Goal: Transaction & Acquisition: Purchase product/service

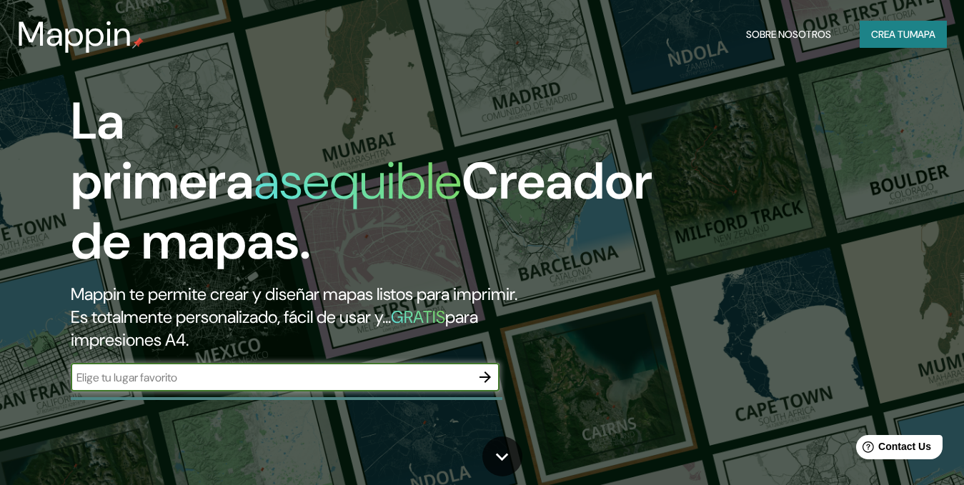
click at [486, 369] on icon "button" at bounding box center [485, 377] width 17 height 17
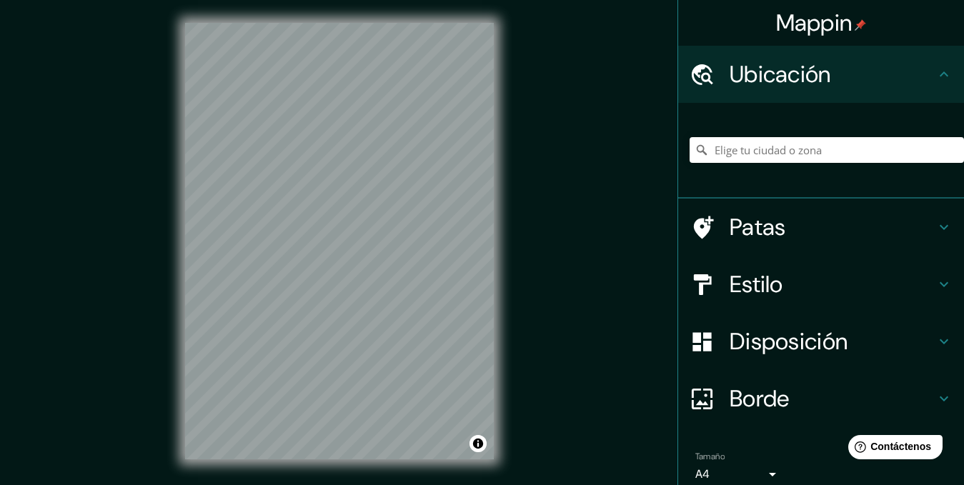
click at [883, 219] on h4 "Patas" at bounding box center [833, 227] width 206 height 29
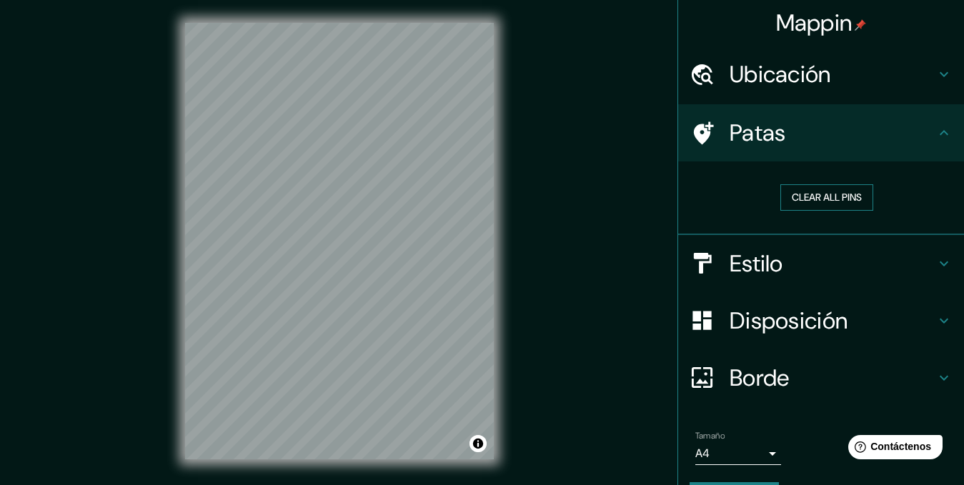
click at [830, 195] on button "Clear all pins" at bounding box center [826, 197] width 93 height 26
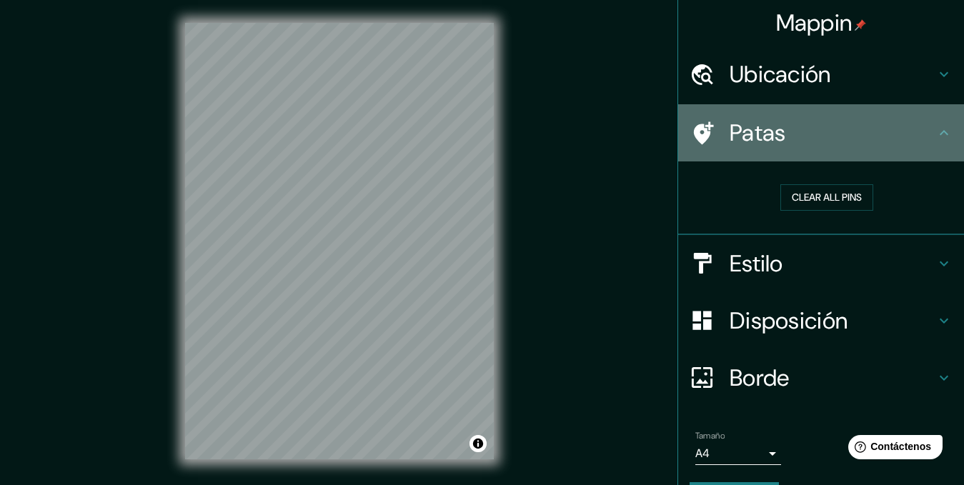
click at [898, 131] on h4 "Patas" at bounding box center [833, 133] width 206 height 29
click at [691, 131] on icon at bounding box center [702, 133] width 25 height 25
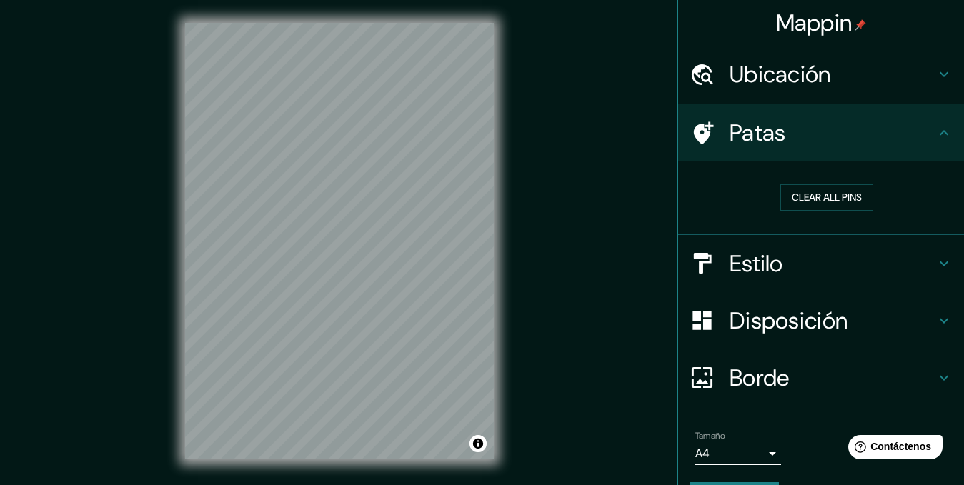
click at [326, 262] on div "Mappin Ubicación Patas Clear all pins Estilo Disposición Borde Elige un borde. …" at bounding box center [482, 252] width 964 height 505
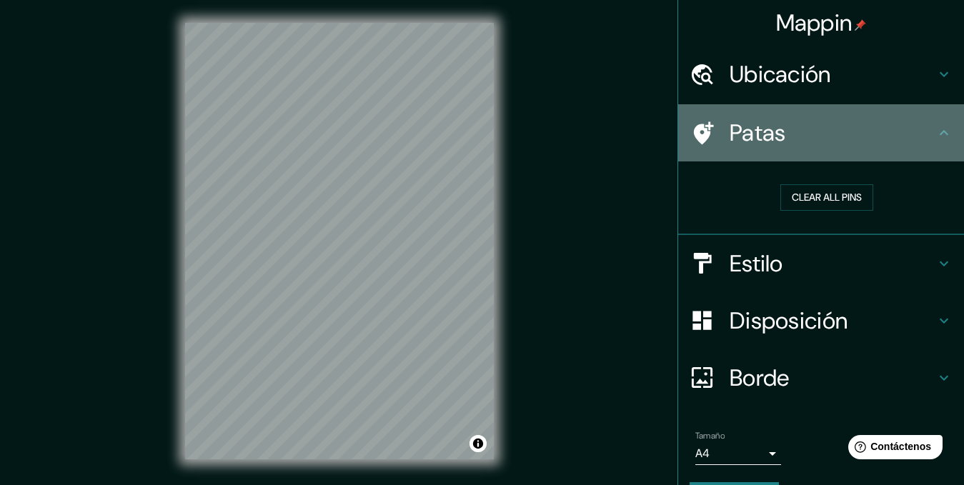
click at [694, 132] on icon at bounding box center [704, 132] width 20 height 23
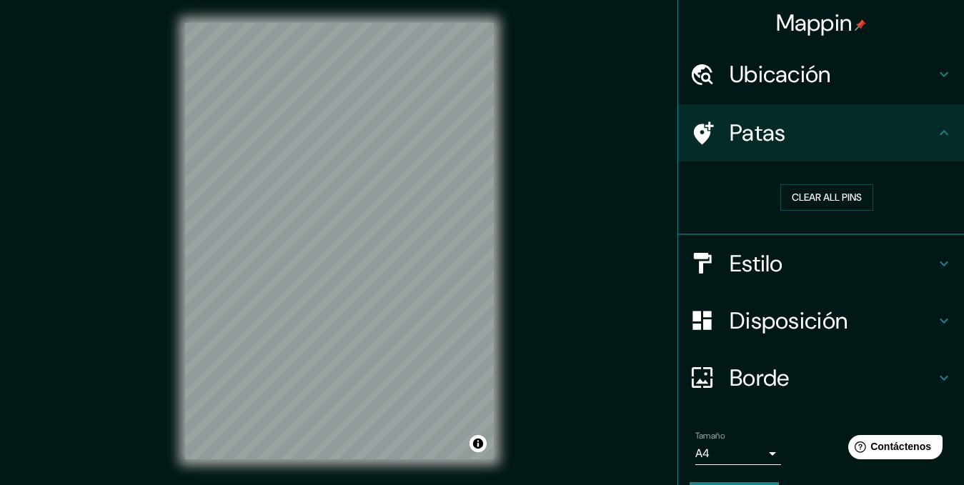
click at [935, 135] on icon at bounding box center [943, 132] width 17 height 17
click at [938, 133] on icon at bounding box center [943, 132] width 17 height 17
click at [935, 79] on icon at bounding box center [943, 74] width 17 height 17
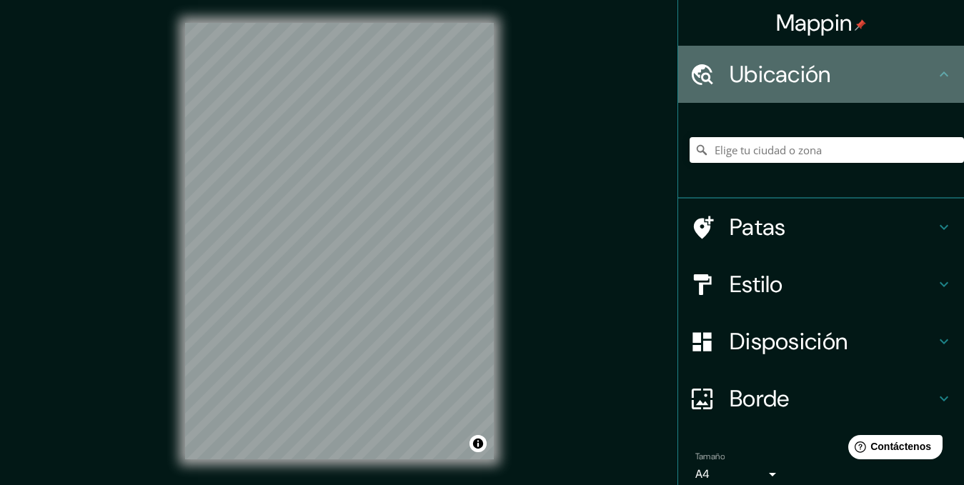
click at [935, 79] on icon at bounding box center [943, 74] width 17 height 17
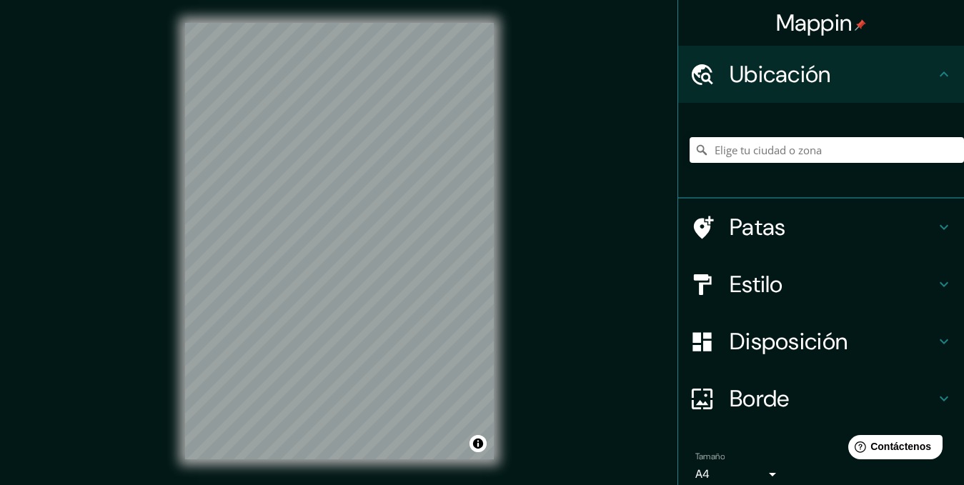
click at [809, 294] on h4 "Estilo" at bounding box center [833, 284] width 206 height 29
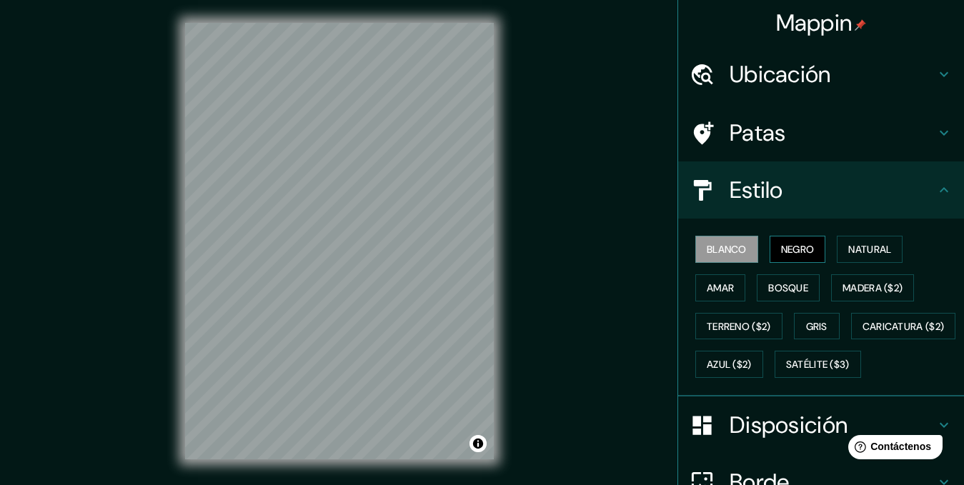
click at [770, 249] on button "Negro" at bounding box center [798, 249] width 56 height 27
click at [788, 251] on font "Negro" at bounding box center [798, 249] width 34 height 13
click at [862, 254] on font "Natural" at bounding box center [869, 249] width 43 height 13
click at [707, 253] on font "Blanco" at bounding box center [727, 249] width 40 height 13
click at [770, 294] on font "Bosque" at bounding box center [788, 288] width 40 height 19
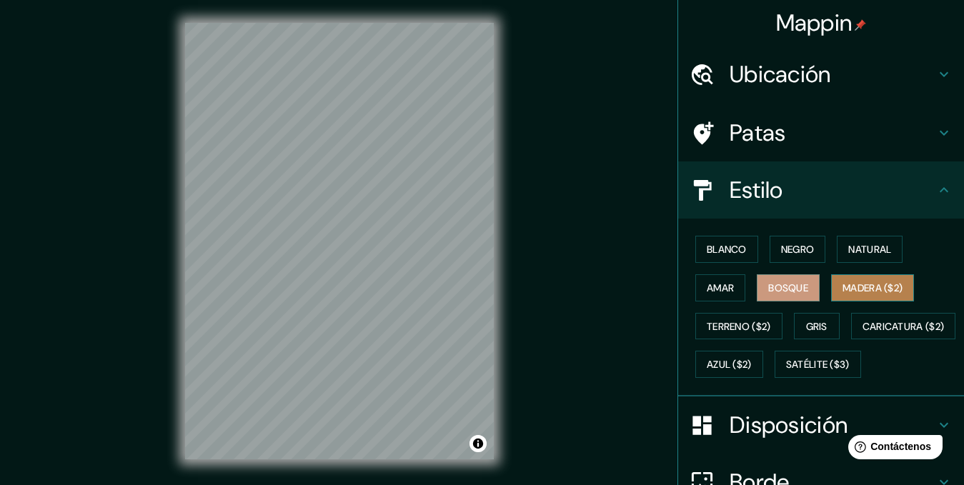
click at [867, 297] on font "Madera ($2)" at bounding box center [872, 288] width 60 height 19
click at [812, 302] on div "Blanco Negro Natural Amar Bosque Madera ($2) Terreno ($2) Gris Caricatura ($2) …" at bounding box center [827, 307] width 274 height 154
click at [792, 296] on font "Bosque" at bounding box center [788, 288] width 40 height 19
click at [743, 334] on font "Terreno ($2)" at bounding box center [739, 326] width 64 height 19
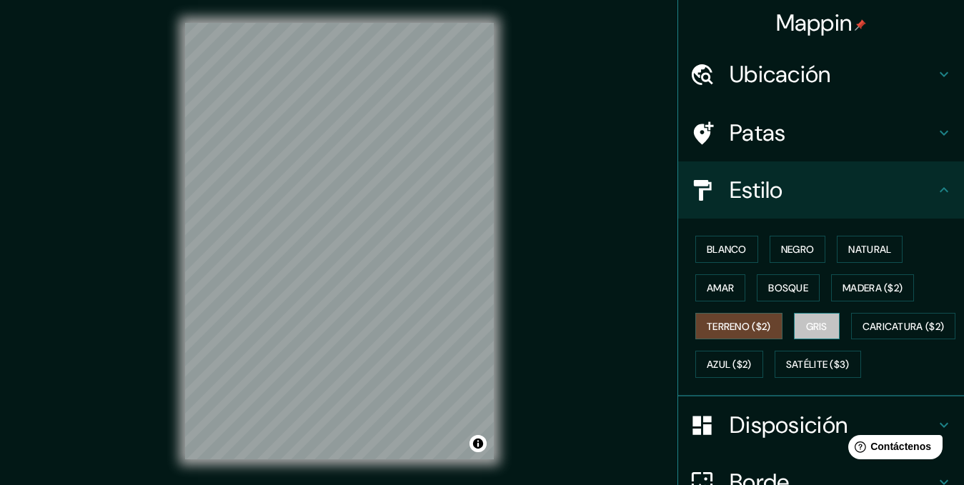
click at [810, 326] on font "Gris" at bounding box center [816, 326] width 21 height 13
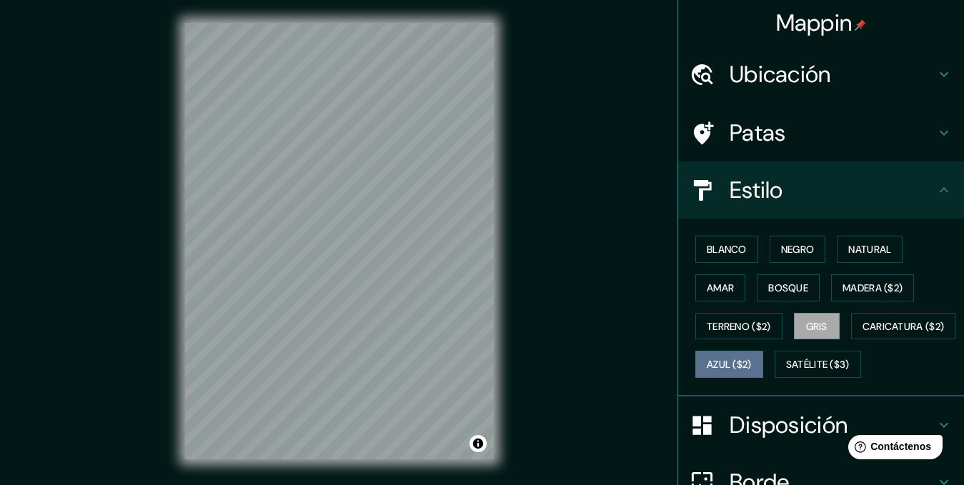
click at [763, 377] on button "Azul ($2)" at bounding box center [729, 364] width 68 height 27
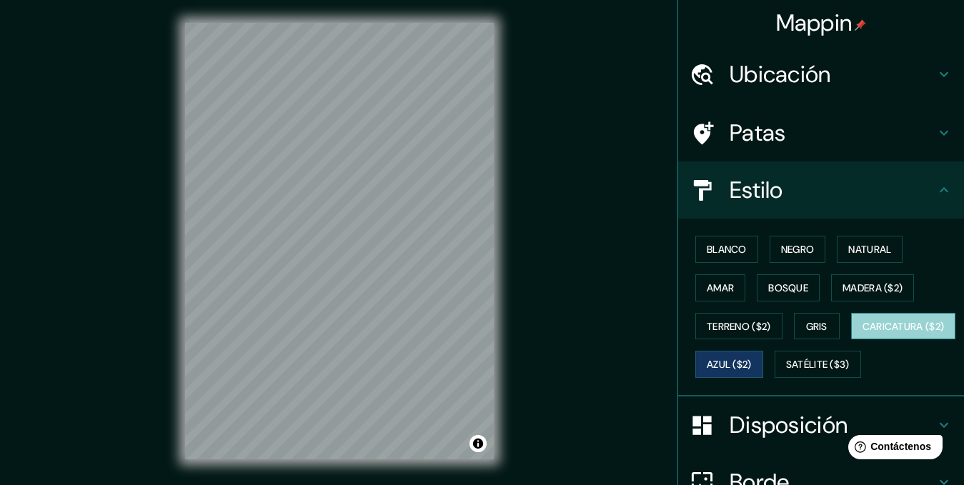
click at [862, 333] on font "Caricatura ($2)" at bounding box center [903, 326] width 82 height 13
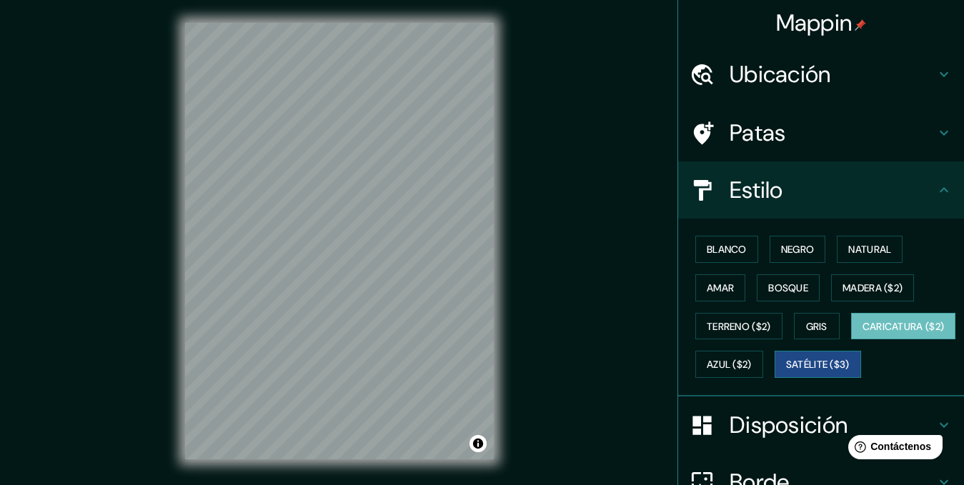
click at [786, 372] on font "Satélite ($3)" at bounding box center [818, 365] width 64 height 13
click at [725, 289] on button "Amar" at bounding box center [720, 287] width 50 height 27
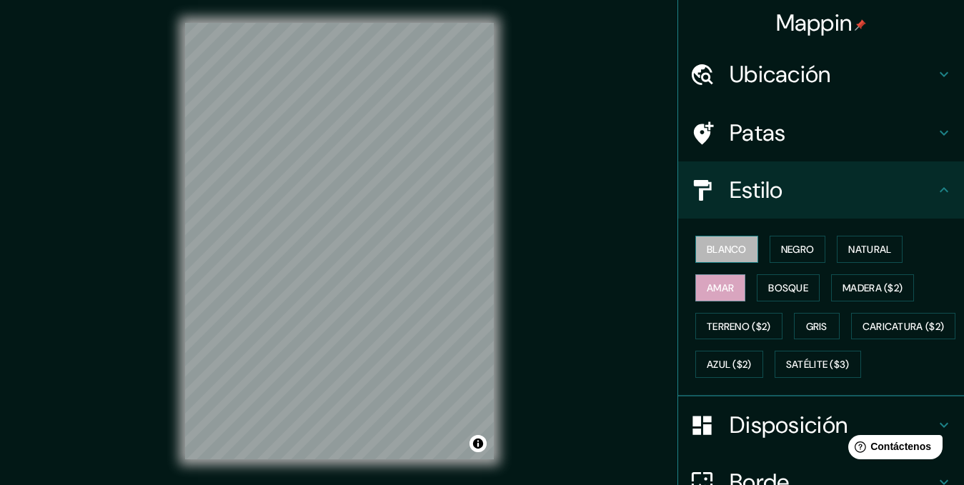
click at [724, 252] on font "Blanco" at bounding box center [727, 249] width 40 height 13
click at [764, 274] on button "Bosque" at bounding box center [788, 287] width 63 height 27
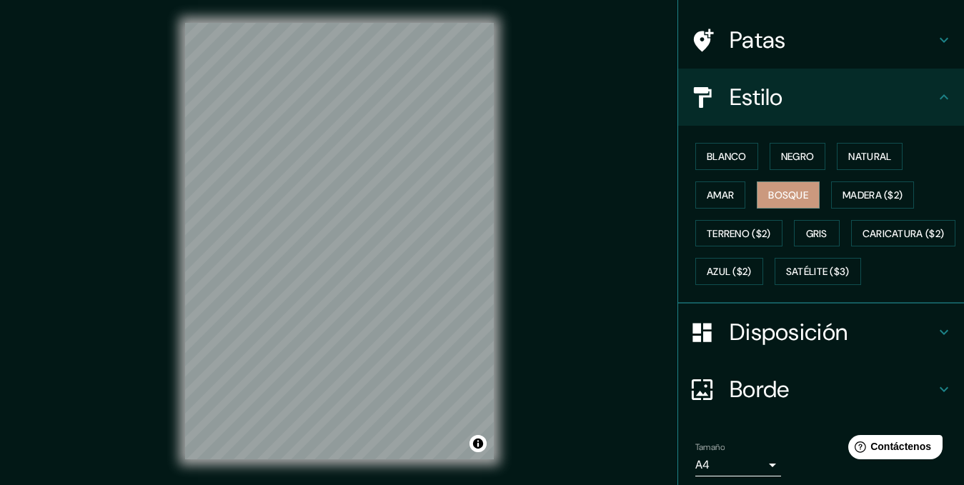
scroll to position [184, 0]
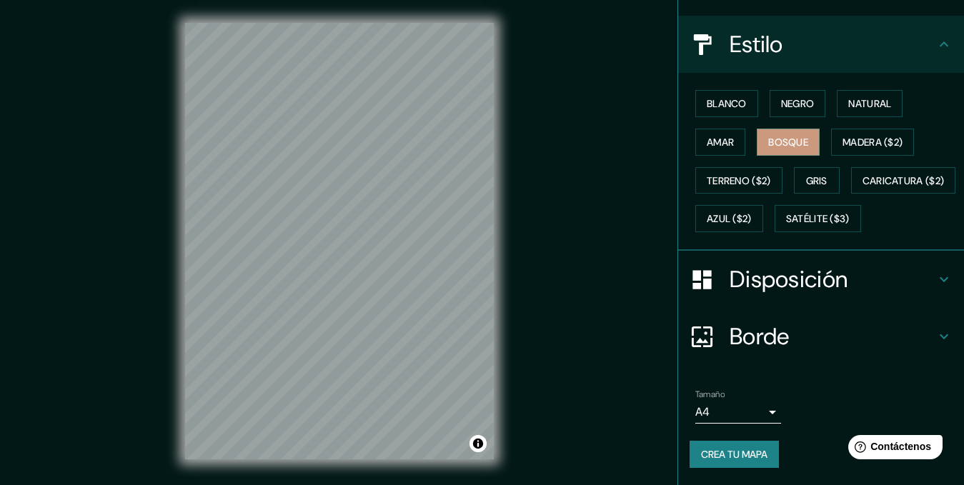
click at [766, 417] on body "Mappin Ubicación Patas Estilo Blanco Negro Natural Amar Bosque Madera ($2) Terr…" at bounding box center [482, 242] width 964 height 485
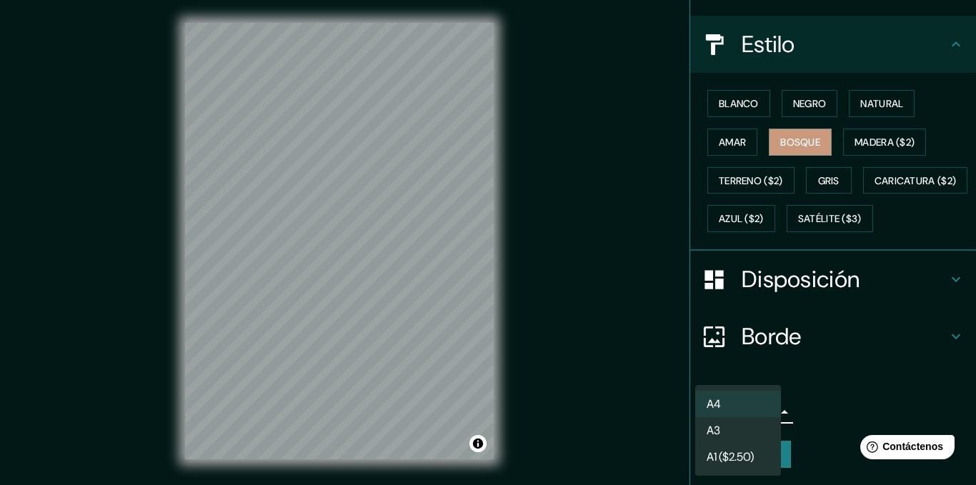
click at [831, 403] on div at bounding box center [488, 242] width 976 height 485
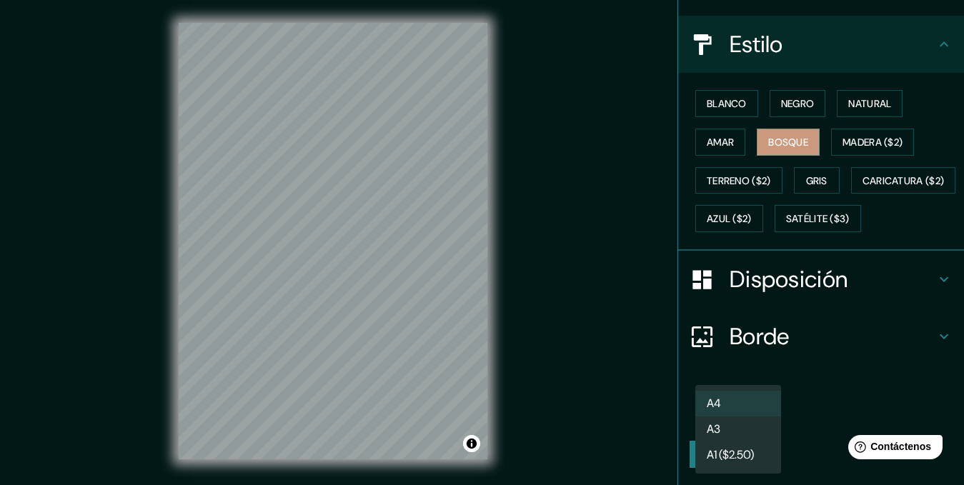
click at [743, 418] on body "Mappin Ubicación Patas Estilo Blanco Negro Natural Amar Bosque Madera ($2) Terr…" at bounding box center [482, 242] width 964 height 485
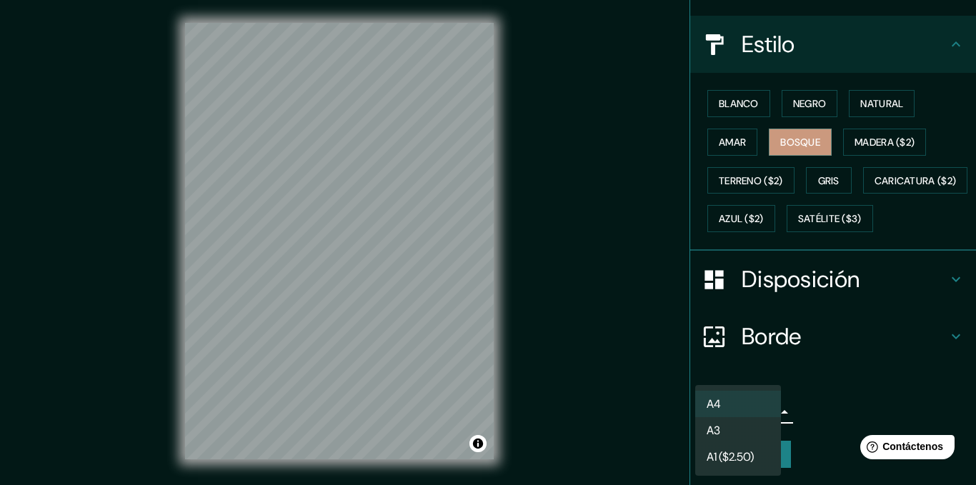
click at [827, 402] on div at bounding box center [488, 242] width 976 height 485
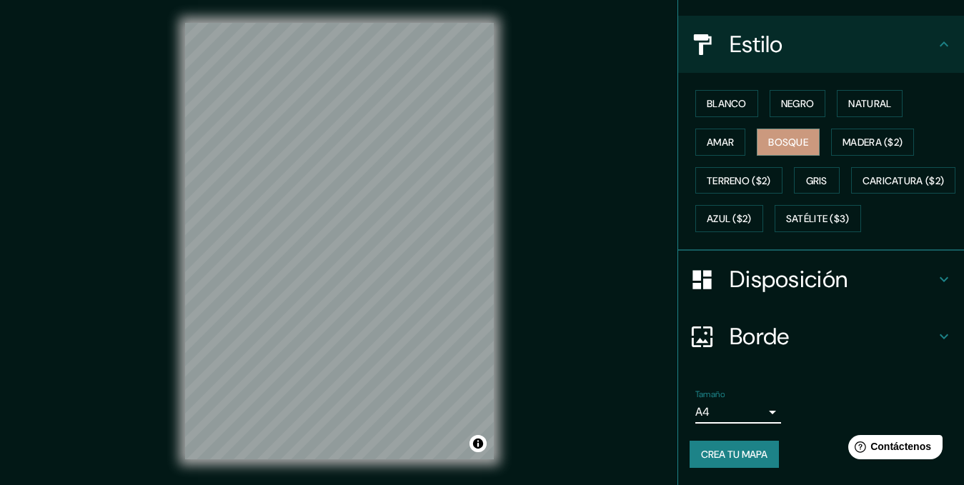
click at [747, 449] on font "Crea tu mapa" at bounding box center [734, 454] width 66 height 13
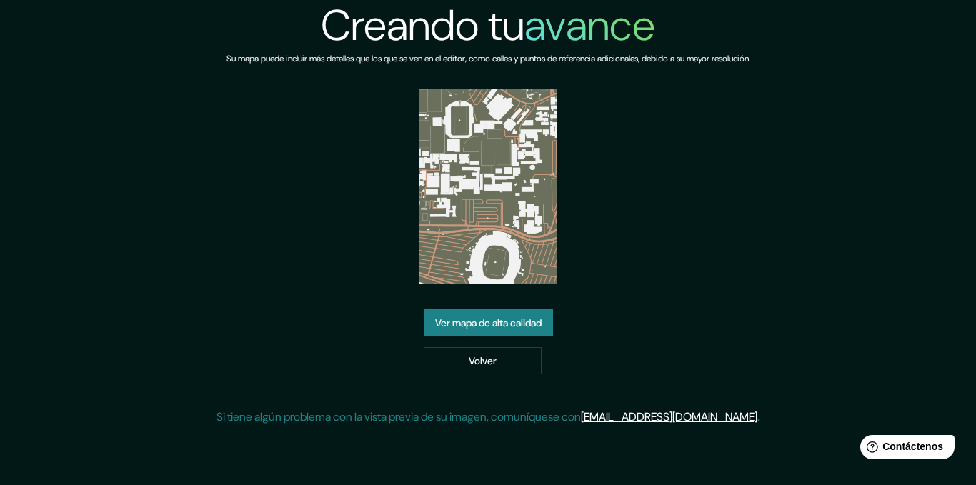
click at [524, 246] on img at bounding box center [487, 186] width 137 height 194
click at [519, 324] on font "Ver mapa de alta calidad" at bounding box center [488, 323] width 106 height 13
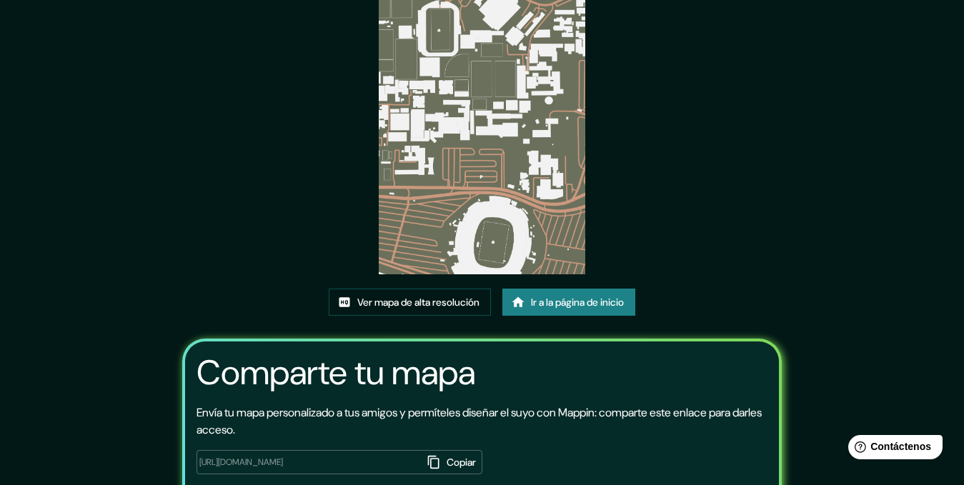
scroll to position [165, 0]
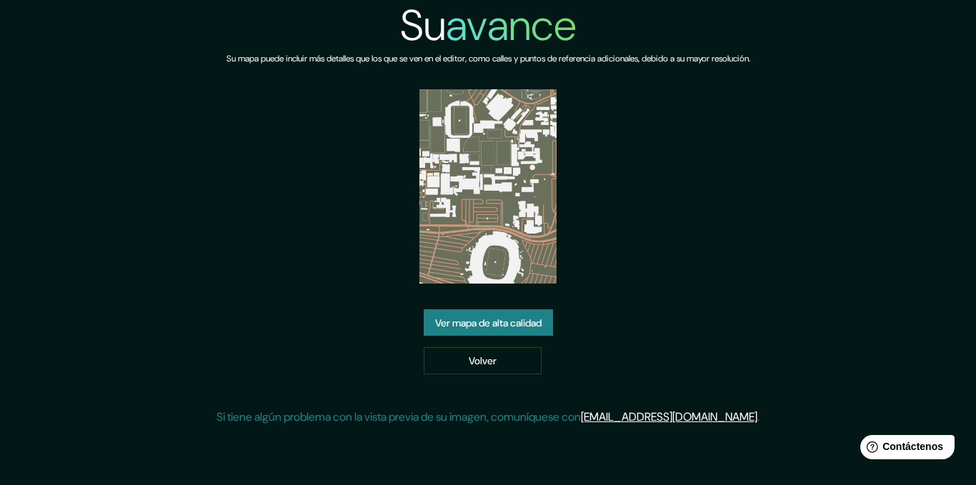
click at [501, 235] on img at bounding box center [487, 186] width 137 height 194
click at [492, 171] on img at bounding box center [487, 186] width 137 height 194
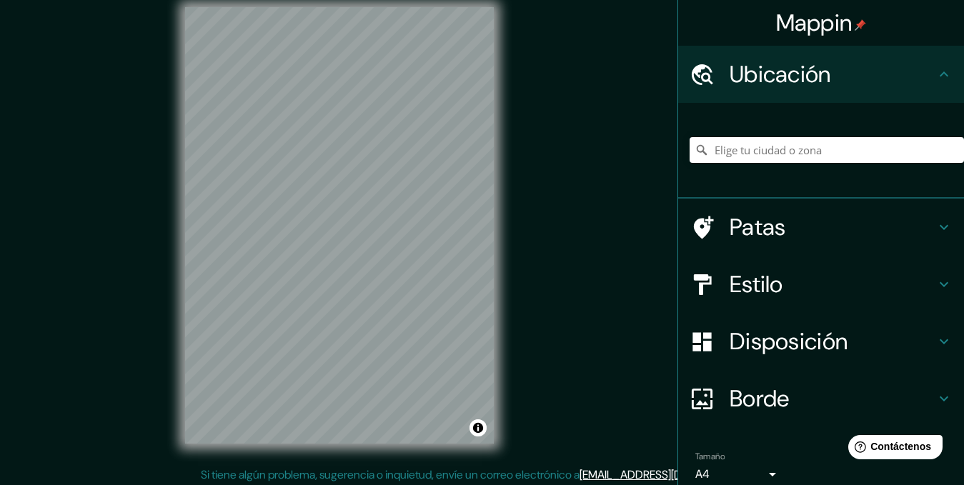
scroll to position [20, 0]
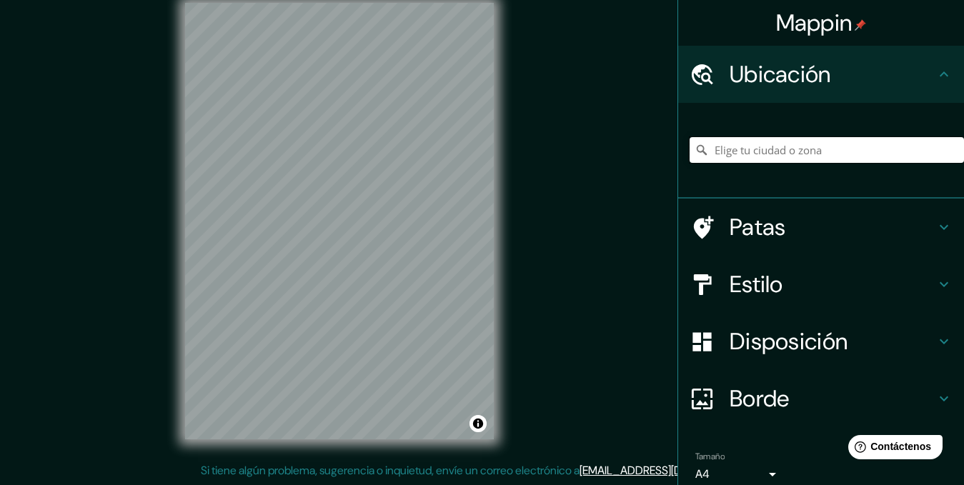
click at [885, 144] on input "Elige tu ciudad o zona" at bounding box center [827, 150] width 274 height 26
click at [852, 158] on input "[GEOGRAPHIC_DATA], [GEOGRAPHIC_DATA], [GEOGRAPHIC_DATA], [GEOGRAPHIC_DATA]" at bounding box center [827, 150] width 274 height 26
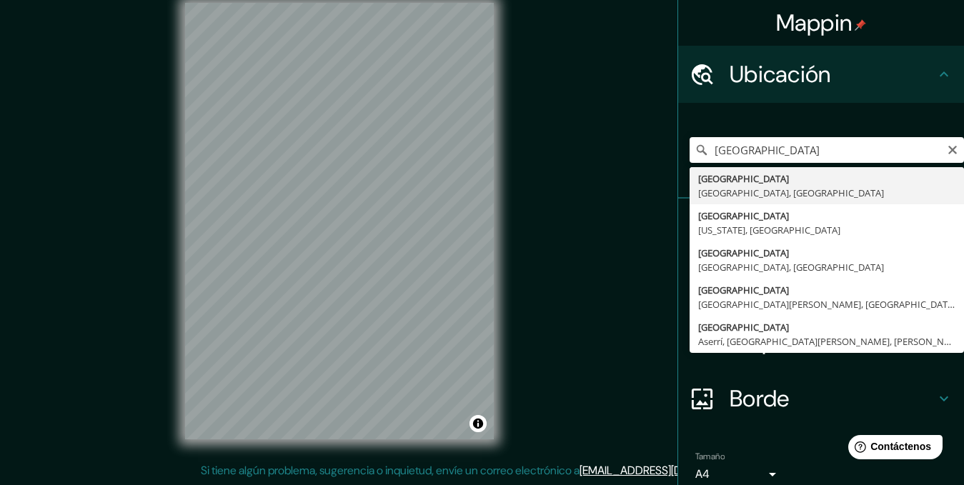
type input "[GEOGRAPHIC_DATA], [GEOGRAPHIC_DATA], [GEOGRAPHIC_DATA]"
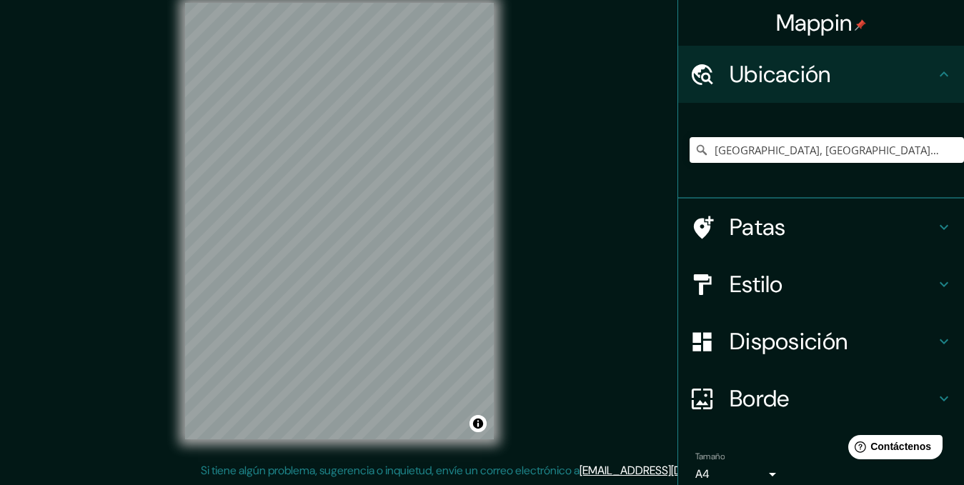
click at [873, 284] on h4 "Estilo" at bounding box center [833, 284] width 206 height 29
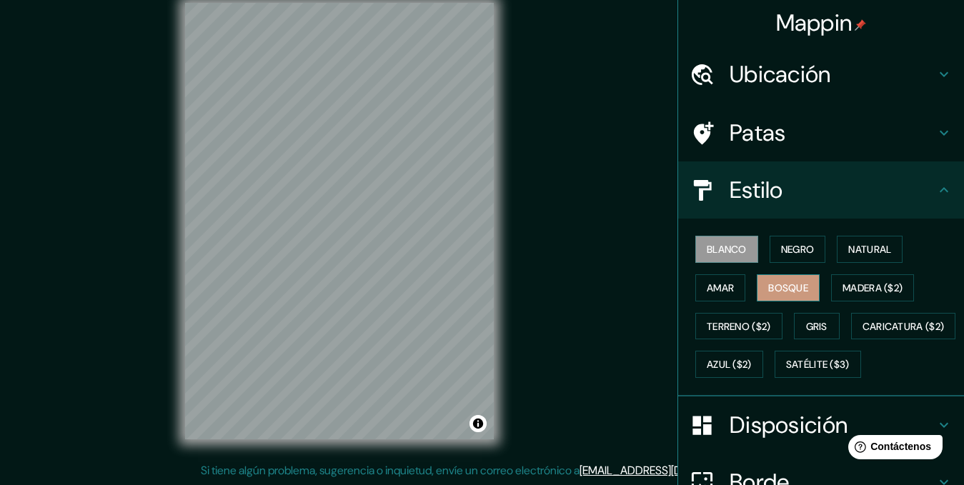
click at [768, 279] on font "Bosque" at bounding box center [788, 288] width 40 height 19
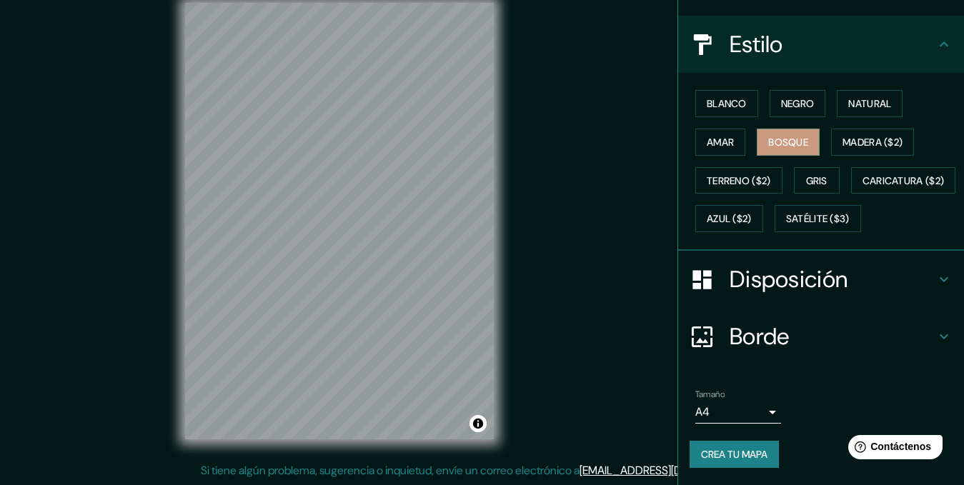
click at [883, 273] on h4 "Disposición" at bounding box center [833, 279] width 206 height 29
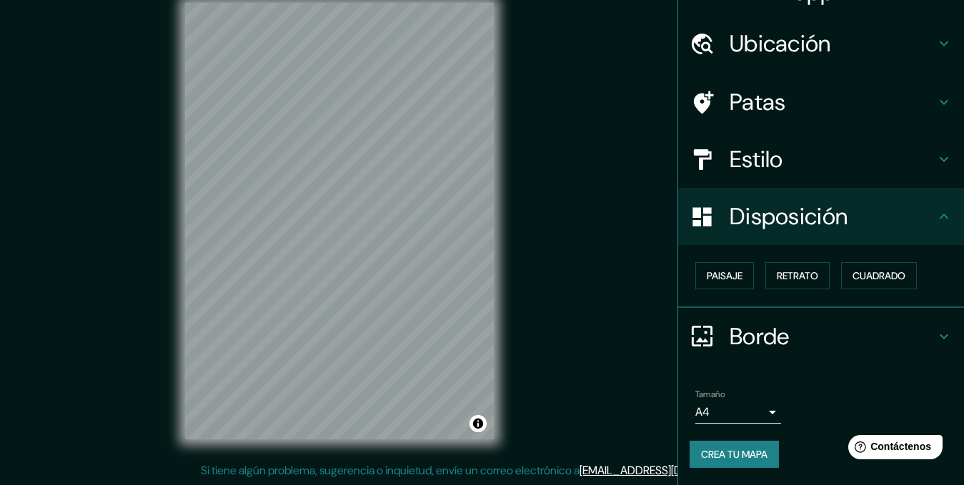
scroll to position [30, 0]
click at [789, 288] on button "Retrato" at bounding box center [797, 276] width 64 height 27
click at [718, 278] on font "Paisaje" at bounding box center [725, 276] width 36 height 13
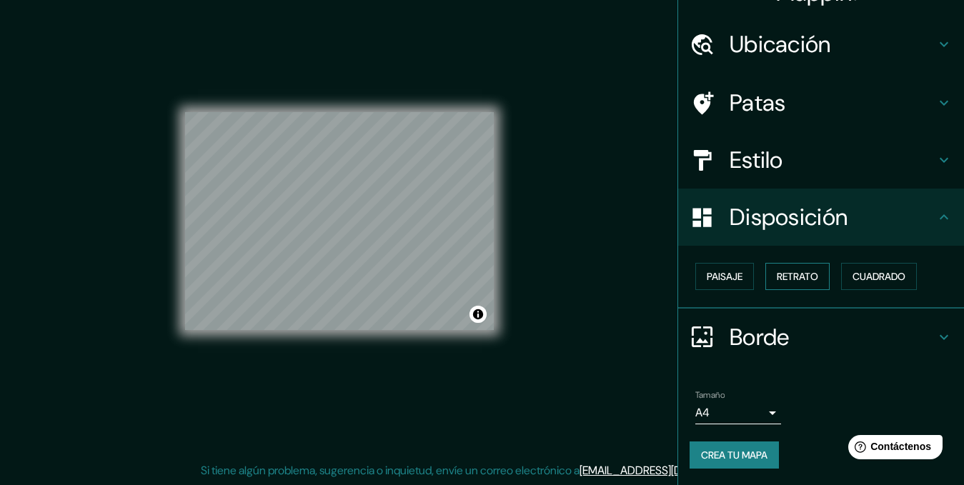
click at [789, 274] on font "Retrato" at bounding box center [797, 276] width 41 height 13
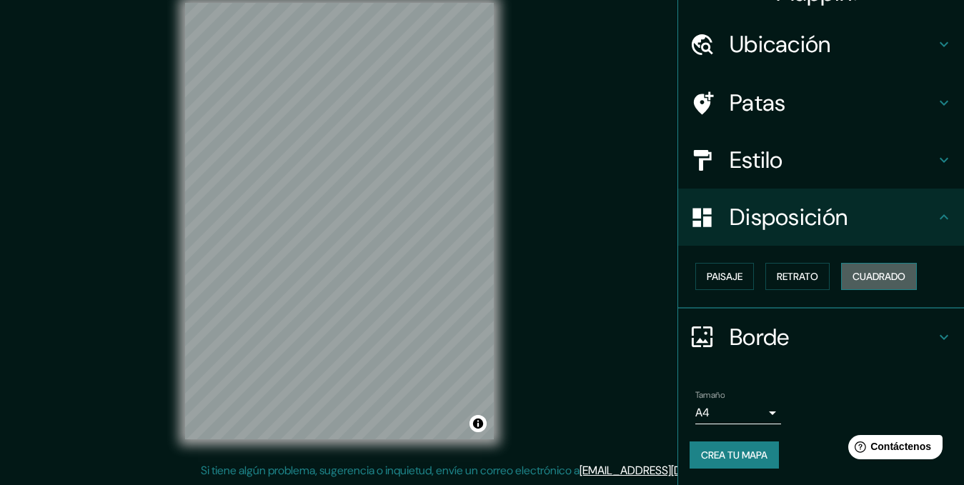
click at [880, 277] on font "Cuadrado" at bounding box center [878, 276] width 53 height 13
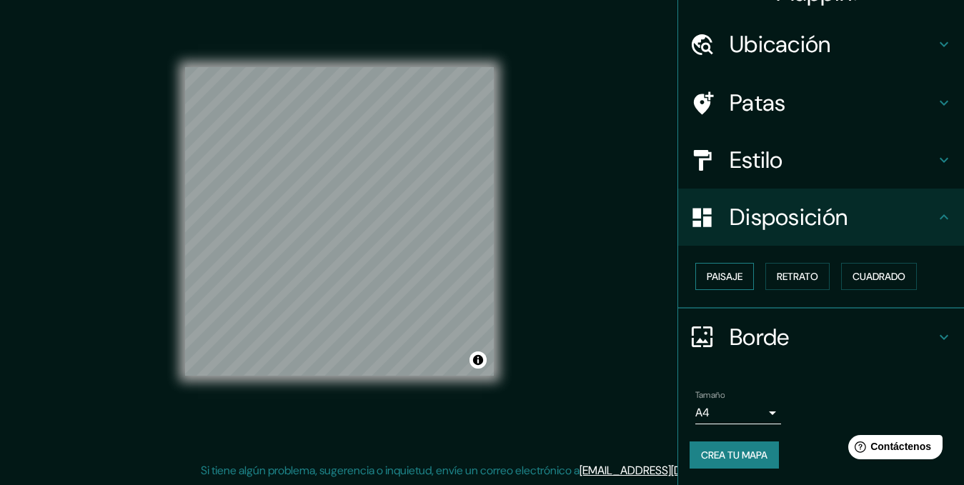
click at [716, 265] on button "Paisaje" at bounding box center [724, 276] width 59 height 27
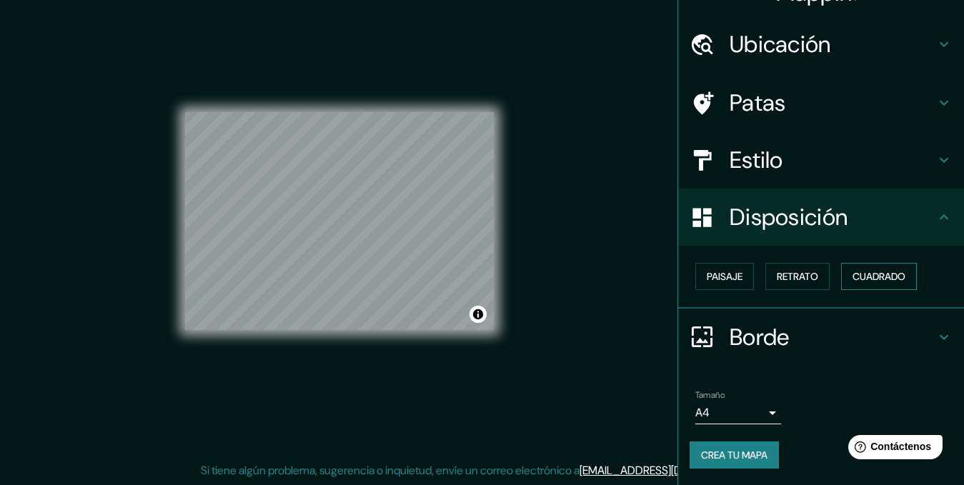
click at [859, 269] on font "Cuadrado" at bounding box center [878, 276] width 53 height 19
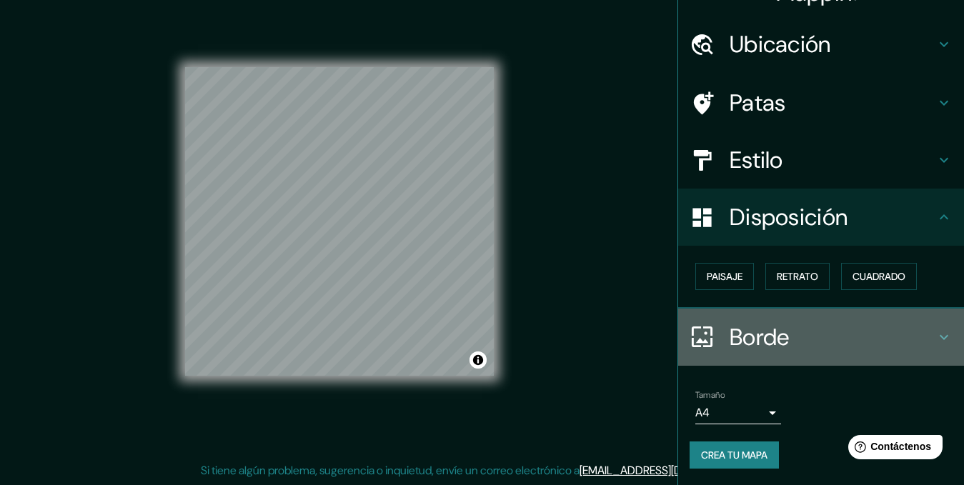
click at [845, 332] on h4 "Borde" at bounding box center [833, 337] width 206 height 29
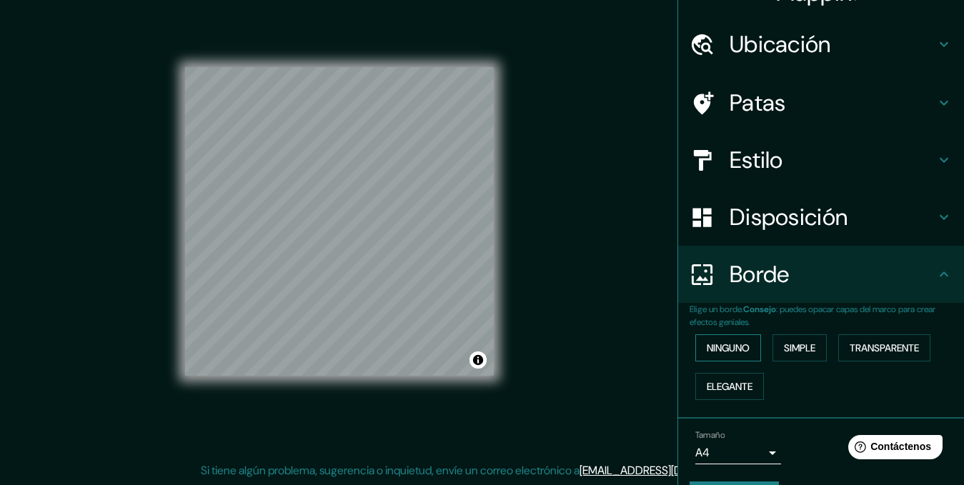
click at [731, 342] on font "Ninguno" at bounding box center [728, 348] width 43 height 13
click at [784, 341] on font "Simple" at bounding box center [799, 348] width 31 height 19
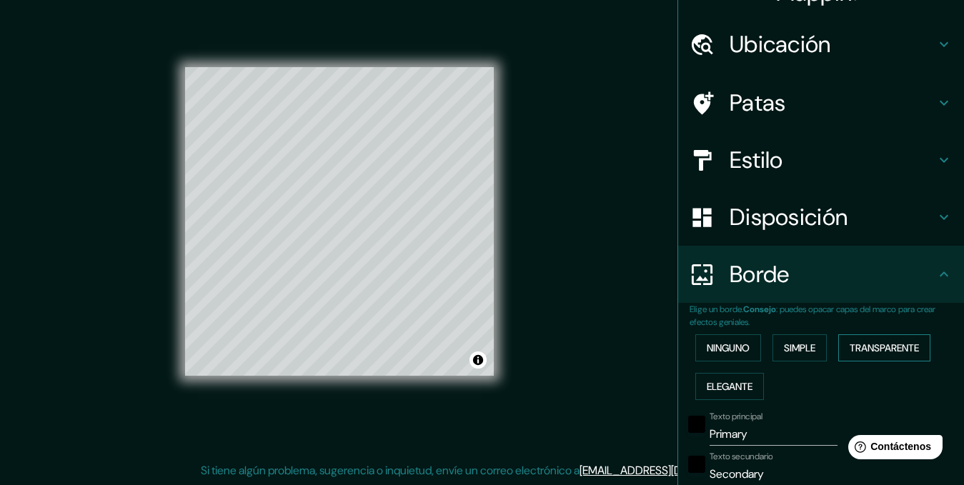
click at [850, 342] on font "Transparente" at bounding box center [884, 348] width 69 height 13
click at [727, 382] on font "Elegante" at bounding box center [730, 386] width 46 height 13
click at [727, 356] on font "Ninguno" at bounding box center [728, 348] width 43 height 19
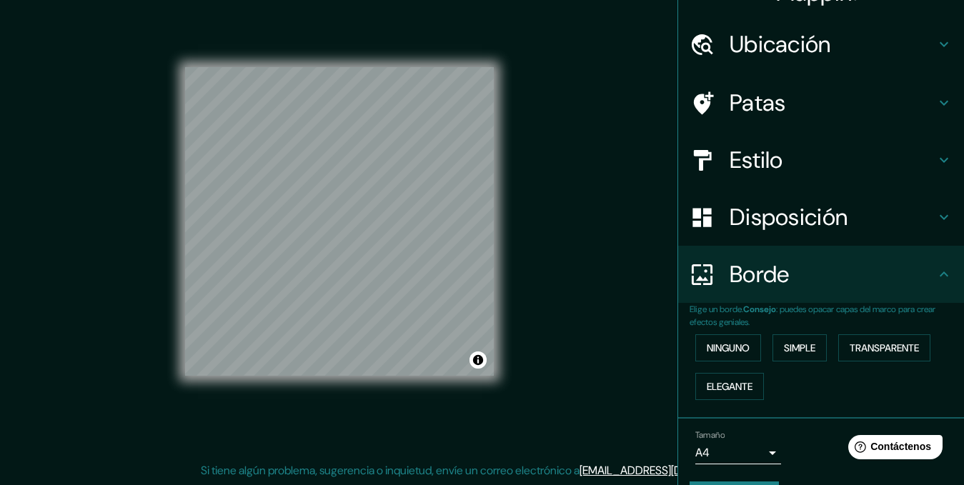
click at [917, 279] on h4 "Borde" at bounding box center [833, 274] width 206 height 29
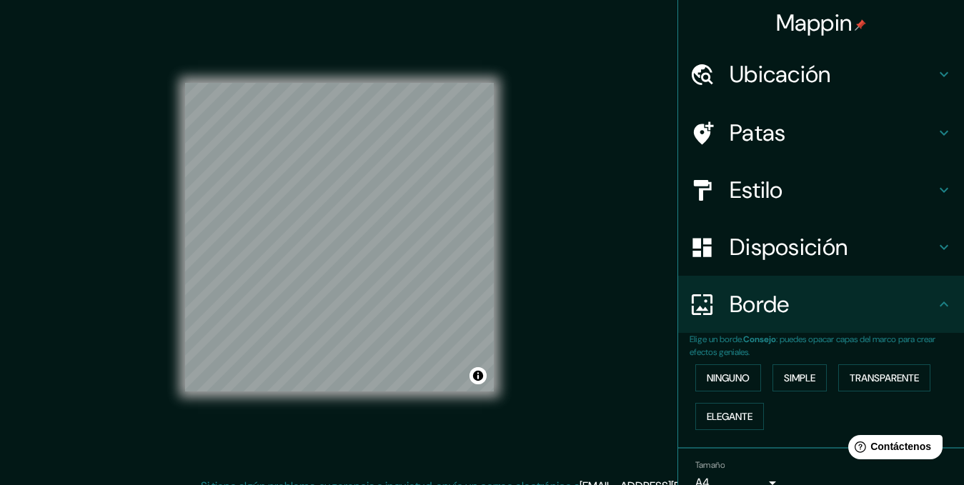
scroll to position [0, 0]
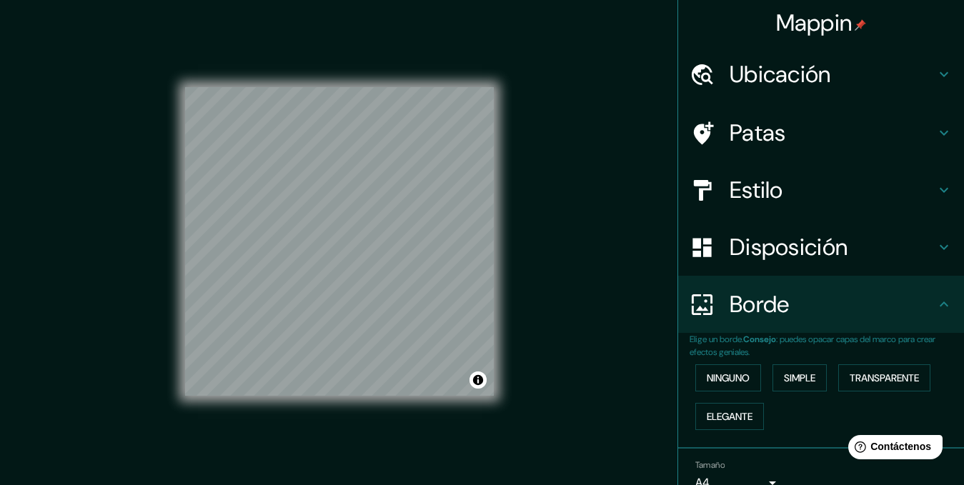
click at [857, 64] on h4 "Ubicación" at bounding box center [833, 74] width 206 height 29
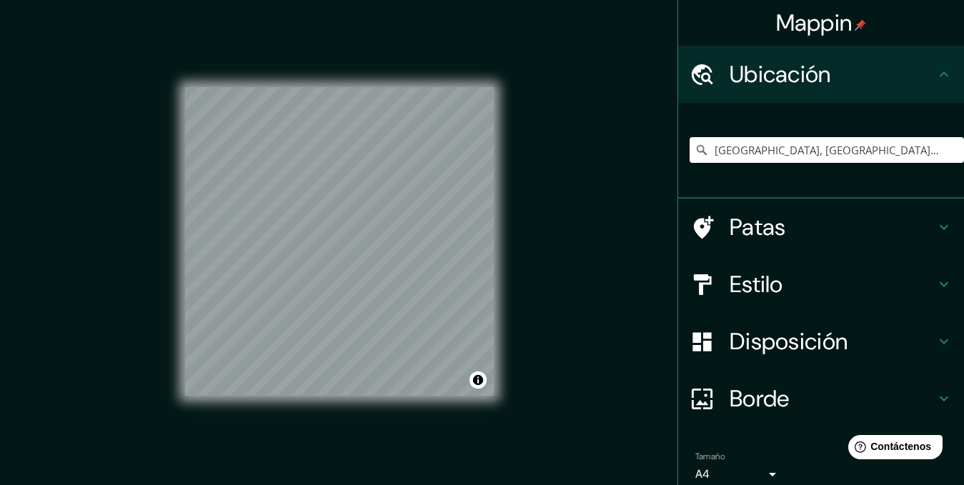
click at [862, 69] on h4 "Ubicación" at bounding box center [833, 74] width 206 height 29
click at [709, 230] on div at bounding box center [710, 227] width 40 height 25
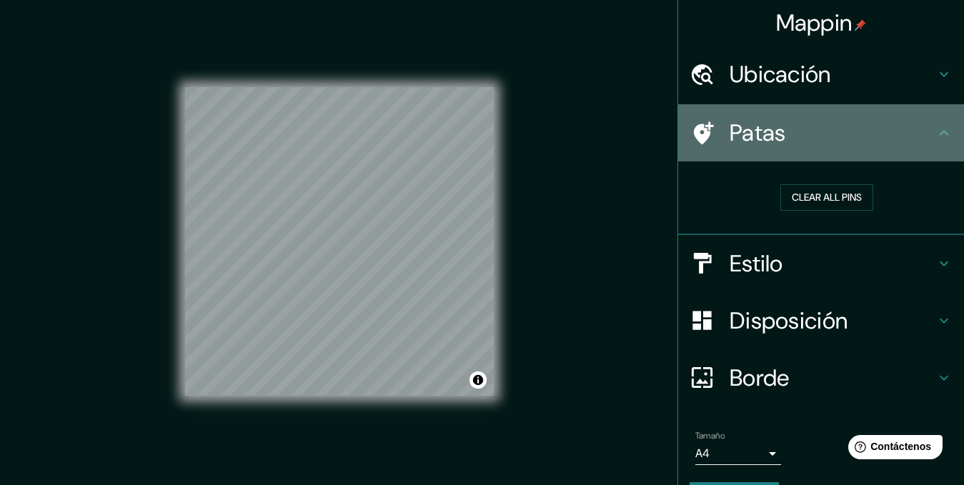
click at [694, 129] on icon at bounding box center [704, 132] width 20 height 23
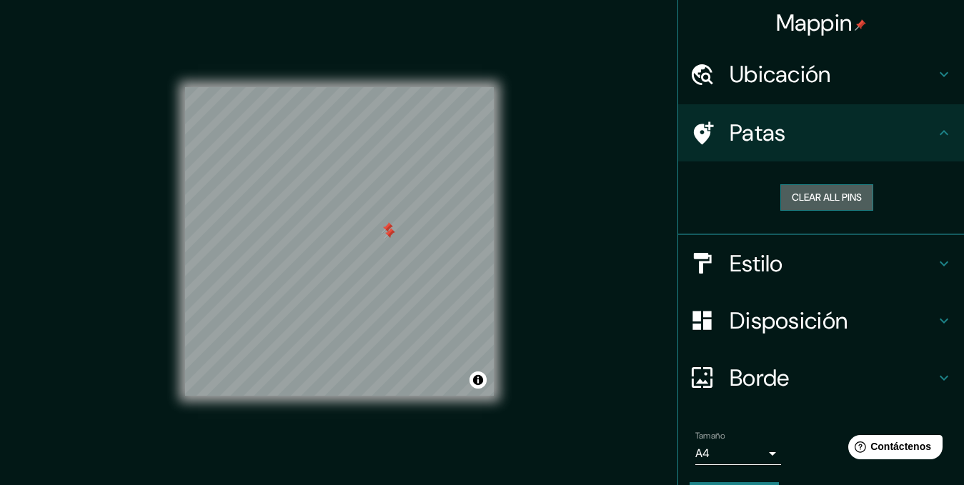
click at [780, 197] on button "Clear all pins" at bounding box center [826, 197] width 93 height 26
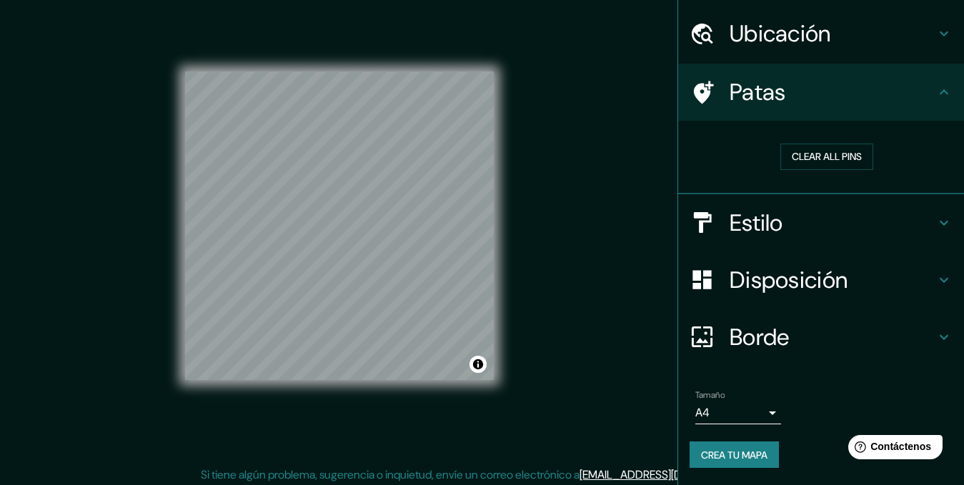
scroll to position [20, 0]
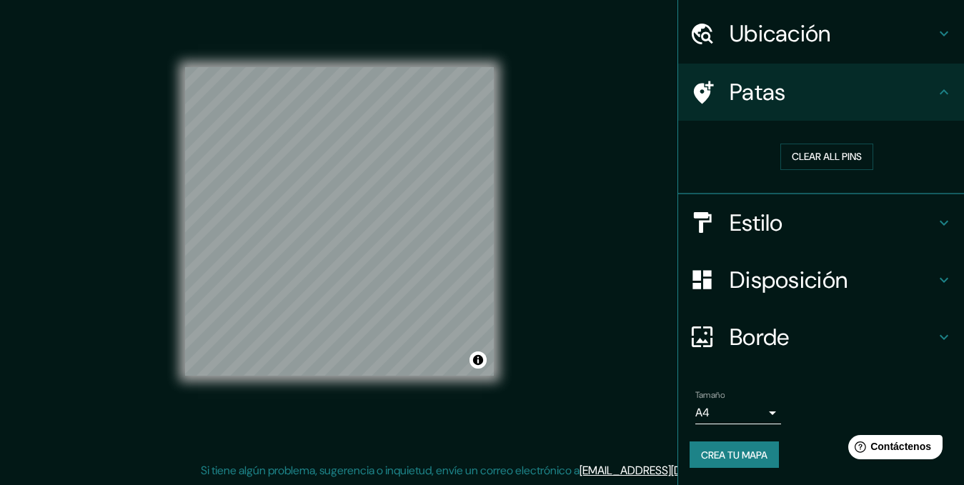
click at [557, 169] on div "Mappin Ubicación [GEOGRAPHIC_DATA], [GEOGRAPHIC_DATA], [GEOGRAPHIC_DATA] Patas …" at bounding box center [482, 232] width 964 height 505
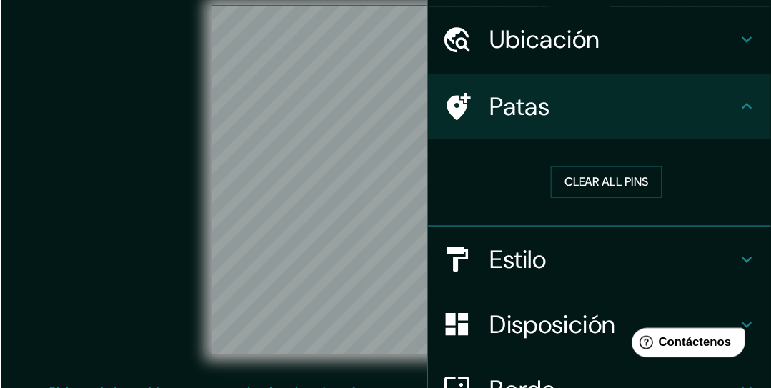
scroll to position [40, 0]
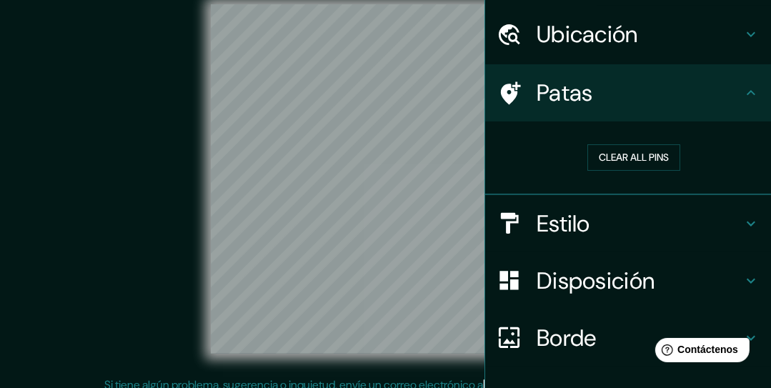
drag, startPoint x: 124, startPoint y: 203, endPoint x: 40, endPoint y: 192, distance: 85.0
click at [41, 192] on div "© Mapbox © OpenStreetMap Improve this map" at bounding box center [386, 178] width 694 height 349
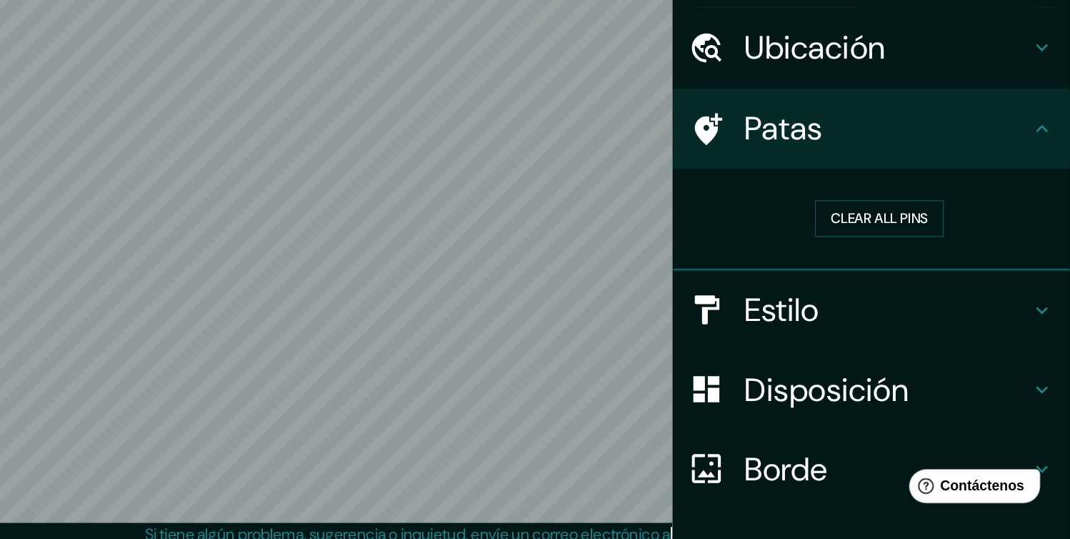
scroll to position [0, 0]
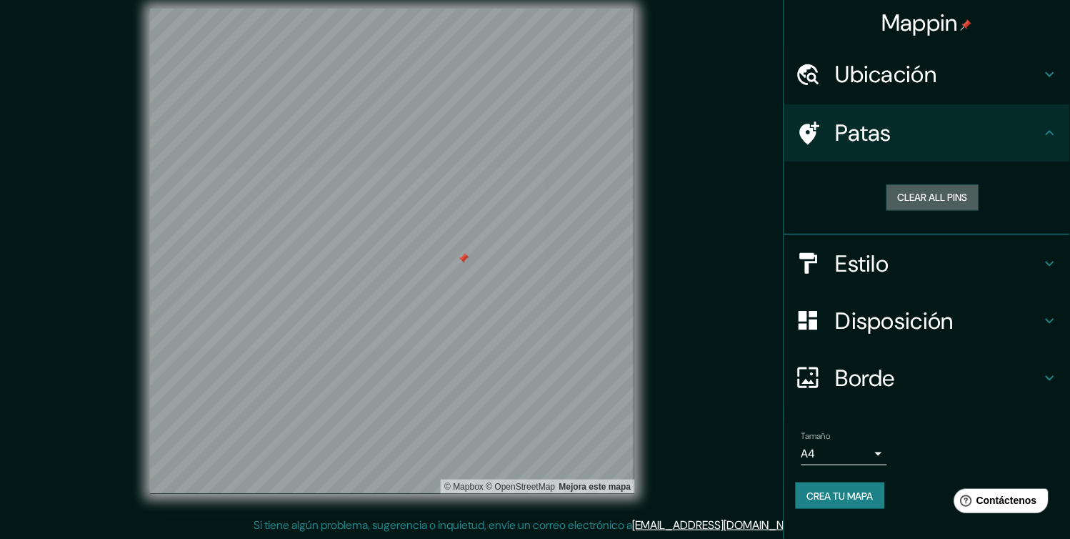
drag, startPoint x: 965, startPoint y: 188, endPoint x: 803, endPoint y: 240, distance: 169.7
click at [963, 188] on button "Clear all pins" at bounding box center [933, 197] width 93 height 26
